Goal: Transaction & Acquisition: Obtain resource

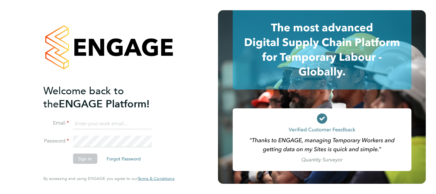
click at [105, 123] on input at bounding box center [112, 123] width 79 height 11
type input "payroll.downloadqueries@hays.com"
click at [93, 160] on button "Sign In" at bounding box center [85, 159] width 24 height 10
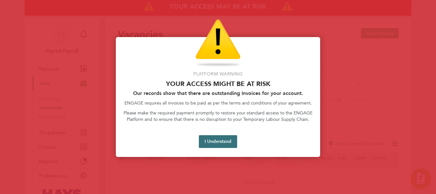
click at [208, 137] on button "I Understand" at bounding box center [218, 141] width 38 height 13
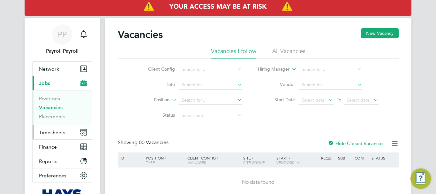
click at [42, 135] on button "Timesheets" at bounding box center [62, 132] width 59 height 14
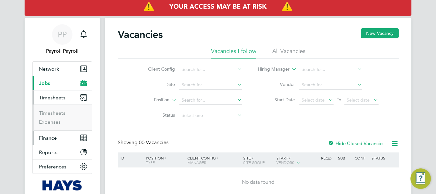
click at [43, 138] on span "Finance" at bounding box center [48, 138] width 18 height 6
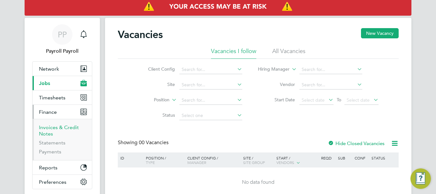
click at [47, 126] on link "Invoices & Credit Notes" at bounding box center [59, 130] width 40 height 12
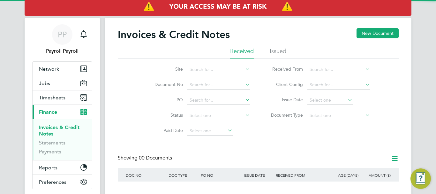
click at [280, 51] on li "Issued" at bounding box center [278, 52] width 17 height 11
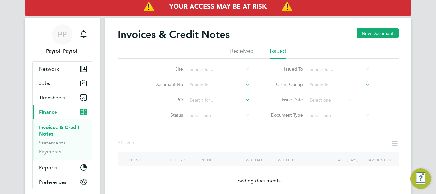
click at [364, 71] on icon at bounding box center [364, 69] width 0 height 9
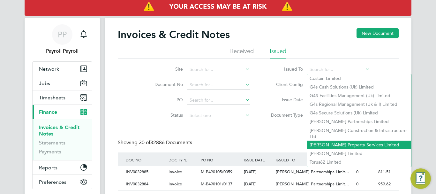
click at [336, 141] on li "[PERSON_NAME] Property Services Limited" at bounding box center [359, 145] width 104 height 9
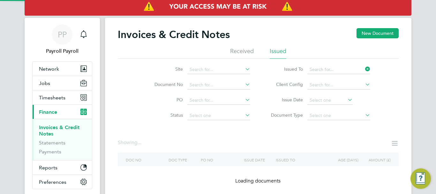
type input "[PERSON_NAME] Property Services Limited"
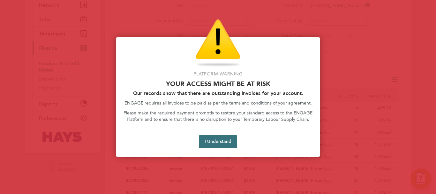
click at [218, 140] on button "I Understand" at bounding box center [218, 141] width 38 height 13
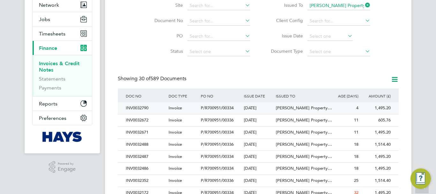
click at [140, 109] on div "INV0032790" at bounding box center [145, 108] width 43 height 12
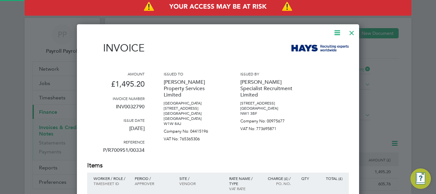
scroll to position [325, 283]
click at [340, 33] on icon at bounding box center [337, 33] width 8 height 8
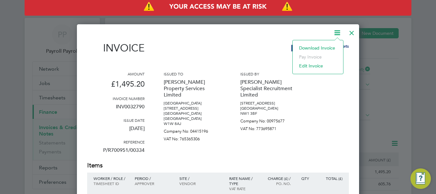
click at [323, 47] on li "Download Invoice" at bounding box center [318, 47] width 44 height 9
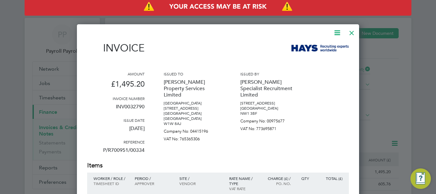
drag, startPoint x: 115, startPoint y: 129, endPoint x: 146, endPoint y: 129, distance: 31.3
click at [146, 129] on div "Amount £1,495.20 Invoice number INV0032790 Issue date [DATE] Reference P/R70095…" at bounding box center [218, 116] width 262 height 90
copy p "[DATE]"
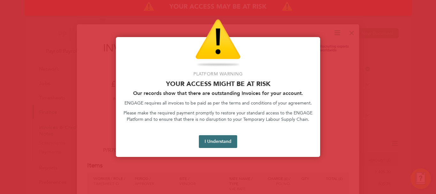
click at [213, 141] on button "I Understand" at bounding box center [218, 141] width 38 height 13
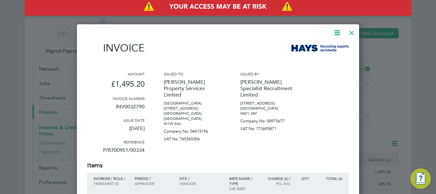
click at [350, 33] on div at bounding box center [351, 31] width 11 height 11
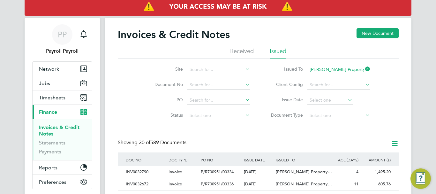
click at [364, 67] on icon at bounding box center [364, 69] width 0 height 9
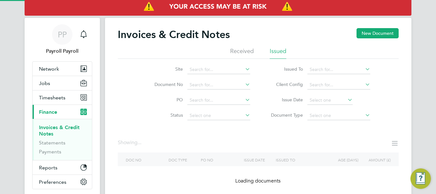
click at [364, 70] on icon at bounding box center [364, 69] width 0 height 9
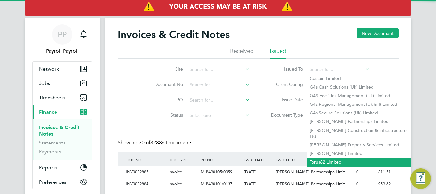
scroll to position [12, 43]
click at [317, 158] on li "Torus62 Limited" at bounding box center [359, 162] width 104 height 9
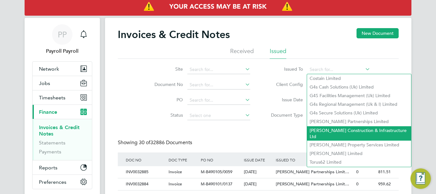
type input "Torus62 Limited"
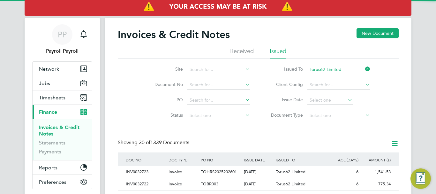
click at [364, 84] on icon at bounding box center [364, 84] width 0 height 9
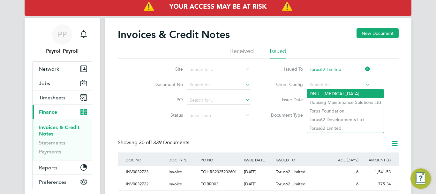
click at [318, 91] on li "DNU - [MEDICAL_DATA]" at bounding box center [345, 93] width 77 height 9
type input "DNU - [MEDICAL_DATA]"
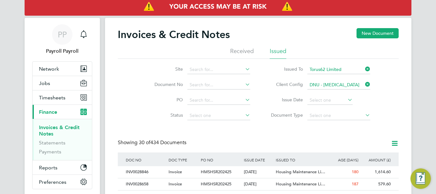
click at [364, 85] on icon at bounding box center [364, 84] width 0 height 9
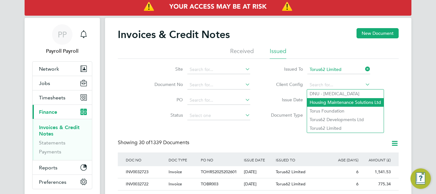
click at [332, 102] on li "Housing Maintenance Solutions Ltd" at bounding box center [345, 102] width 77 height 9
type input "Housing Maintenance Solutions Ltd"
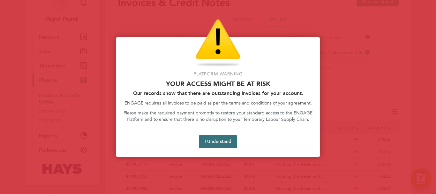
click at [224, 139] on button "I Understand" at bounding box center [218, 141] width 38 height 13
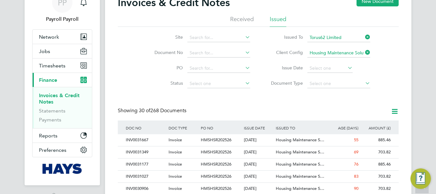
scroll to position [0, 0]
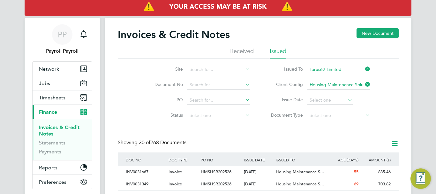
click at [364, 84] on icon at bounding box center [364, 84] width 0 height 9
click at [364, 71] on icon at bounding box center [364, 69] width 0 height 9
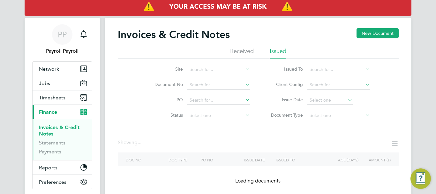
click at [364, 71] on icon at bounding box center [364, 69] width 0 height 9
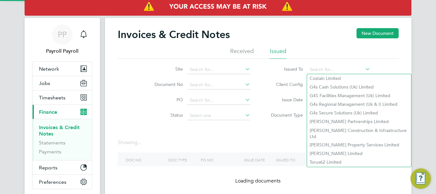
click at [327, 77] on li "Costain Limited" at bounding box center [359, 78] width 104 height 9
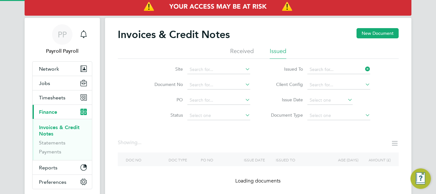
type input "Costain Limited"
